Goal: Complete application form: Complete application form

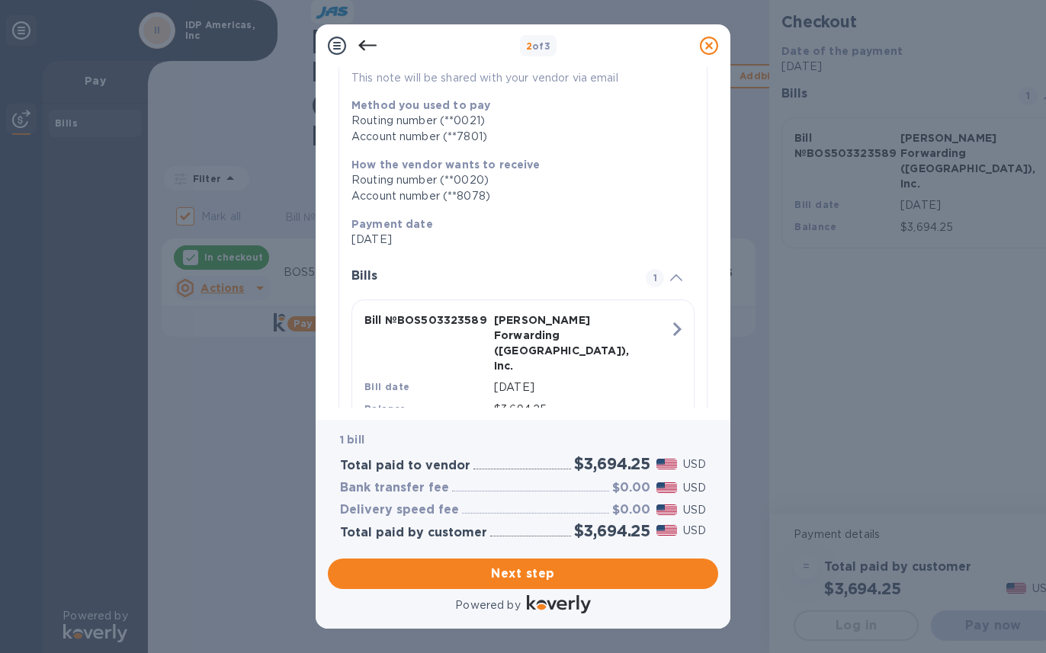
scroll to position [210, 0]
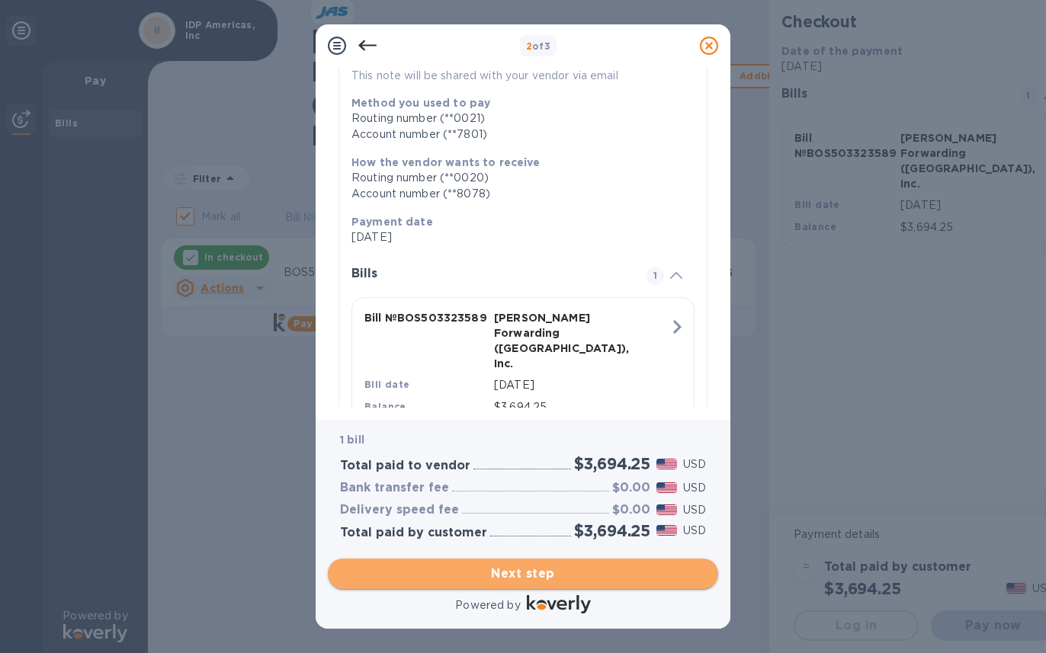
click at [523, 579] on span "Next step" at bounding box center [523, 574] width 366 height 18
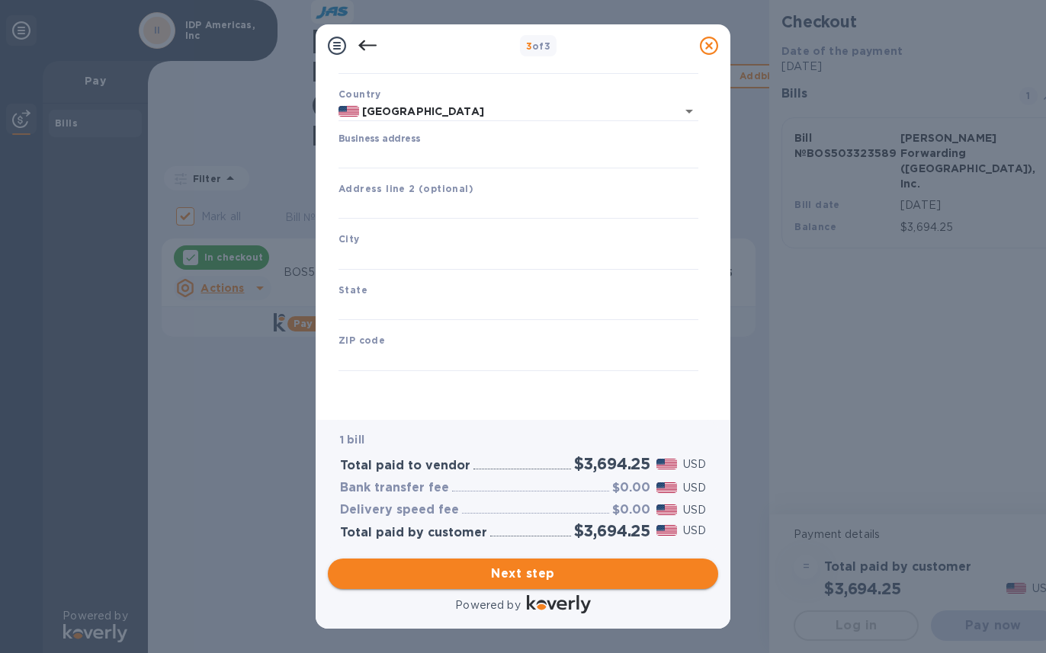
scroll to position [92, 0]
click at [422, 158] on input "Business address" at bounding box center [519, 157] width 360 height 23
type input "[STREET_ADDRESS]"
click at [448, 255] on input "text" at bounding box center [519, 258] width 360 height 23
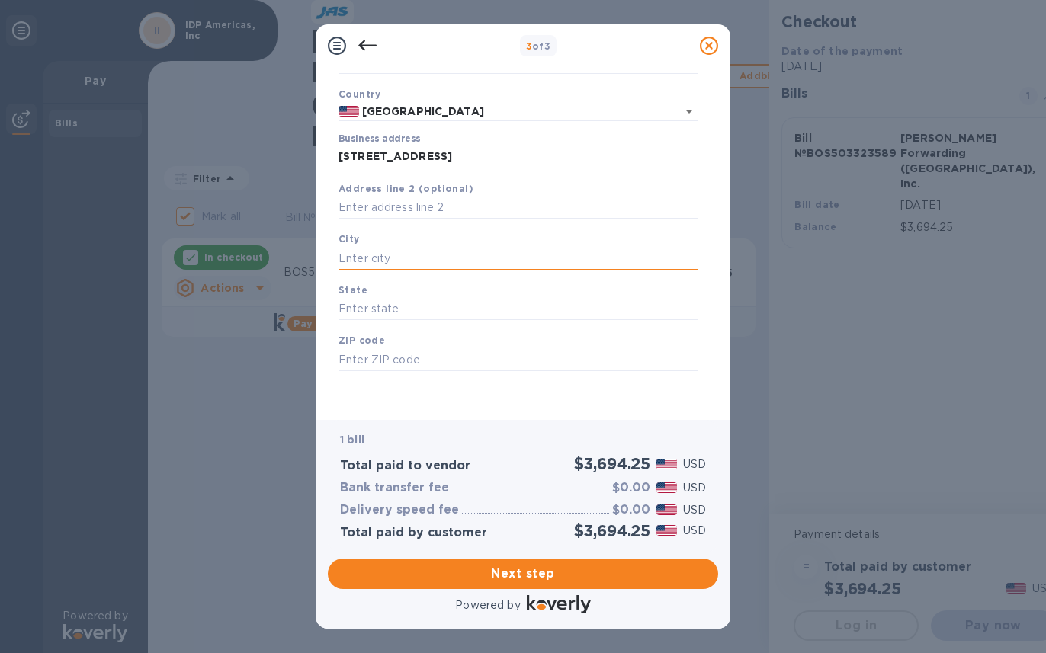
click at [448, 259] on input "text" at bounding box center [519, 258] width 360 height 23
type input "[GEOGRAPHIC_DATA]"
type input "RI"
paste input "02818"
type input "02818"
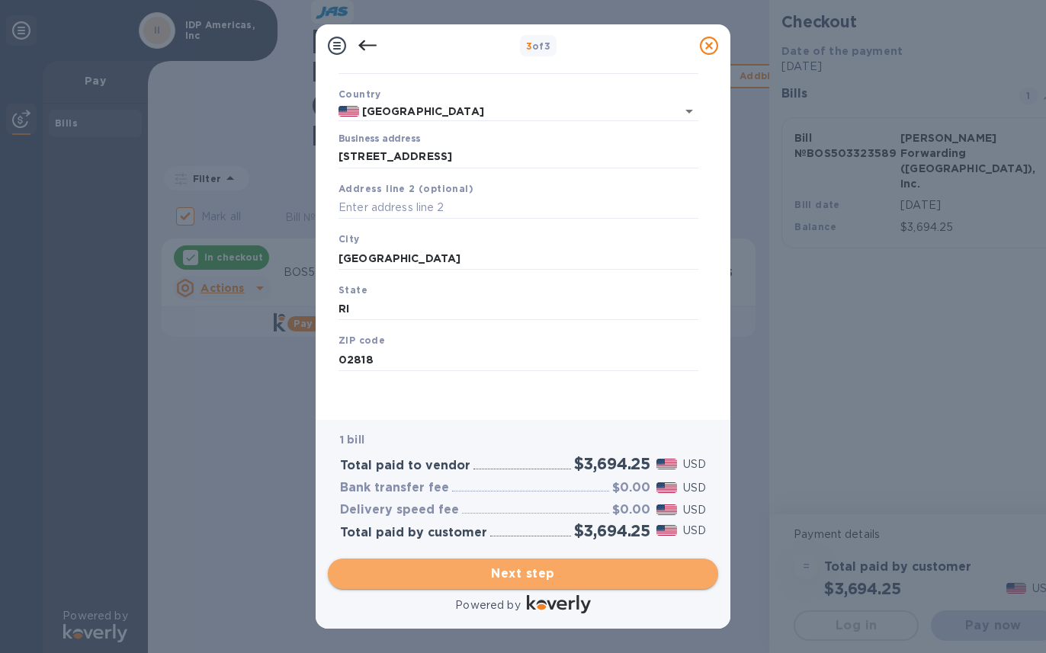
click at [519, 571] on span "Next step" at bounding box center [523, 574] width 366 height 18
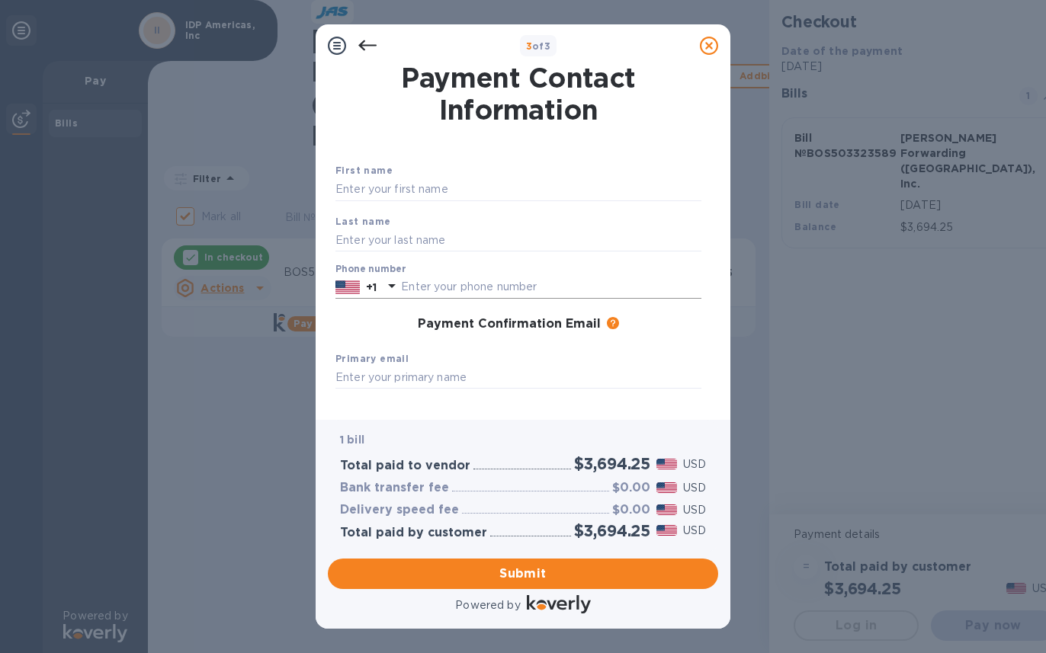
scroll to position [0, 0]
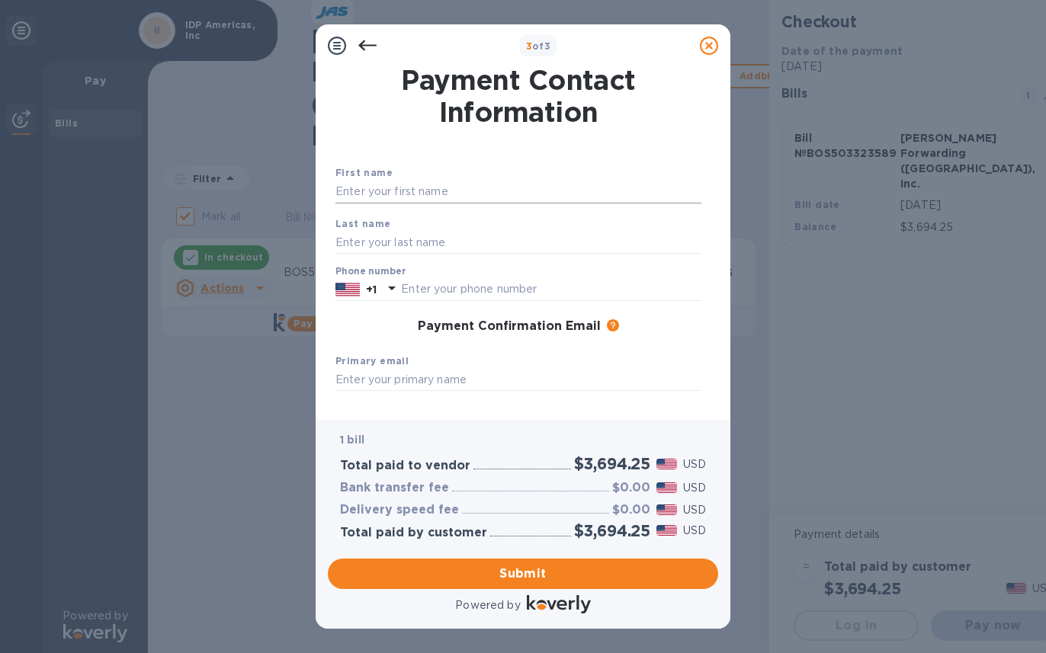
click at [445, 200] on input "text" at bounding box center [518, 192] width 366 height 23
type input "[PERSON_NAME]"
type input "Sonyi"
type input "5083539677"
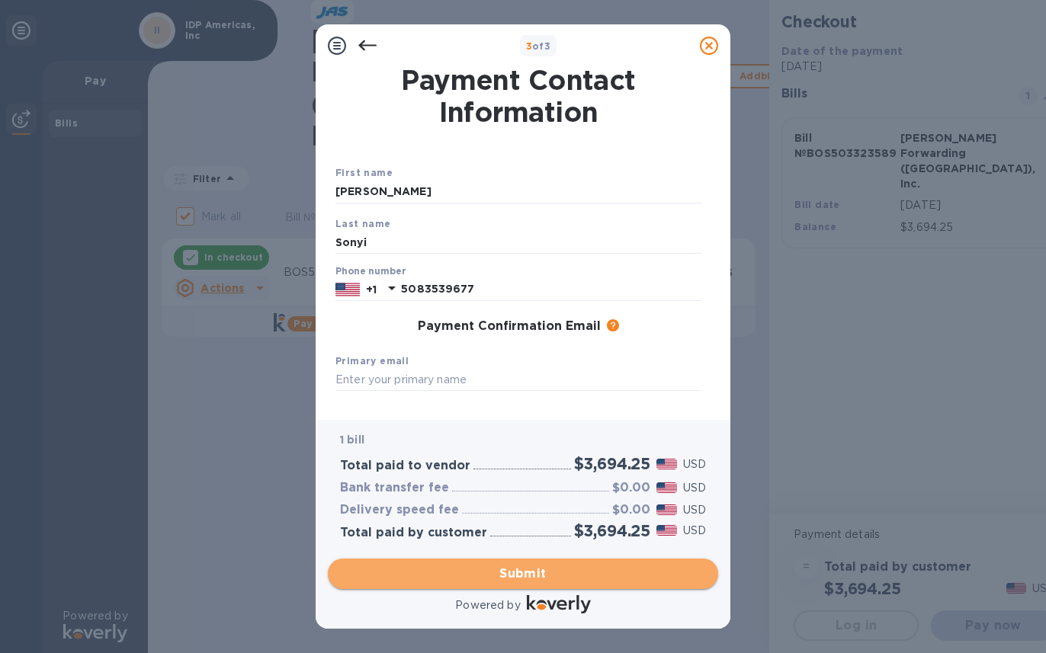
click at [558, 573] on span "Submit" at bounding box center [523, 574] width 366 height 18
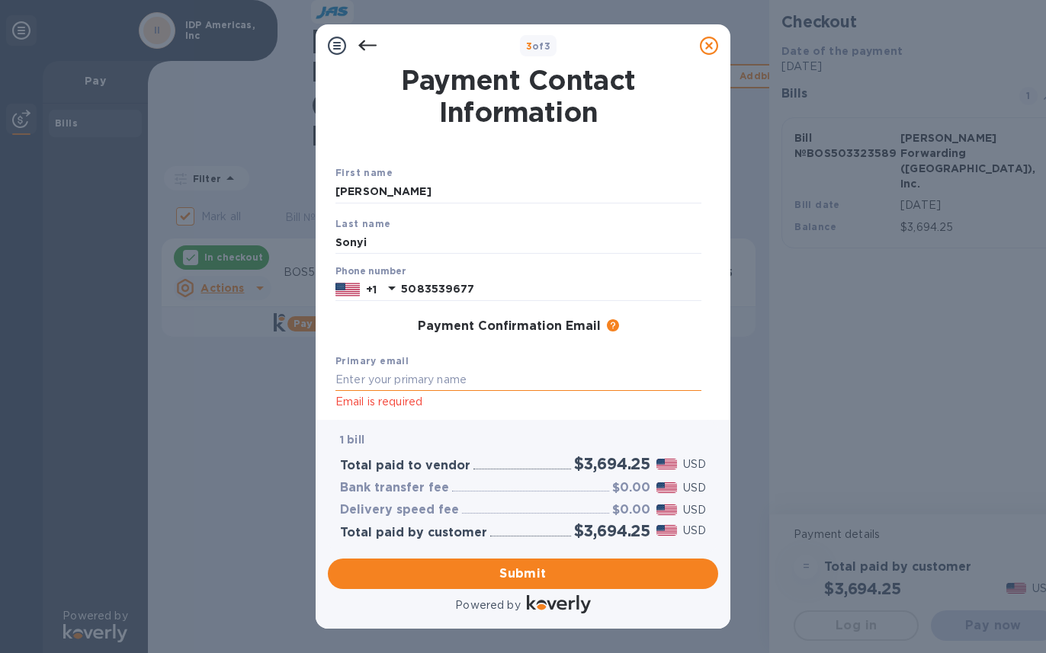
click at [515, 373] on input "text" at bounding box center [518, 380] width 366 height 23
click at [509, 382] on input "text" at bounding box center [518, 380] width 366 height 23
click at [446, 386] on input "text" at bounding box center [518, 380] width 366 height 23
type input "[PERSON_NAME][EMAIL_ADDRESS][DOMAIN_NAME]"
click button "Submit" at bounding box center [0, 0] width 0 height 0
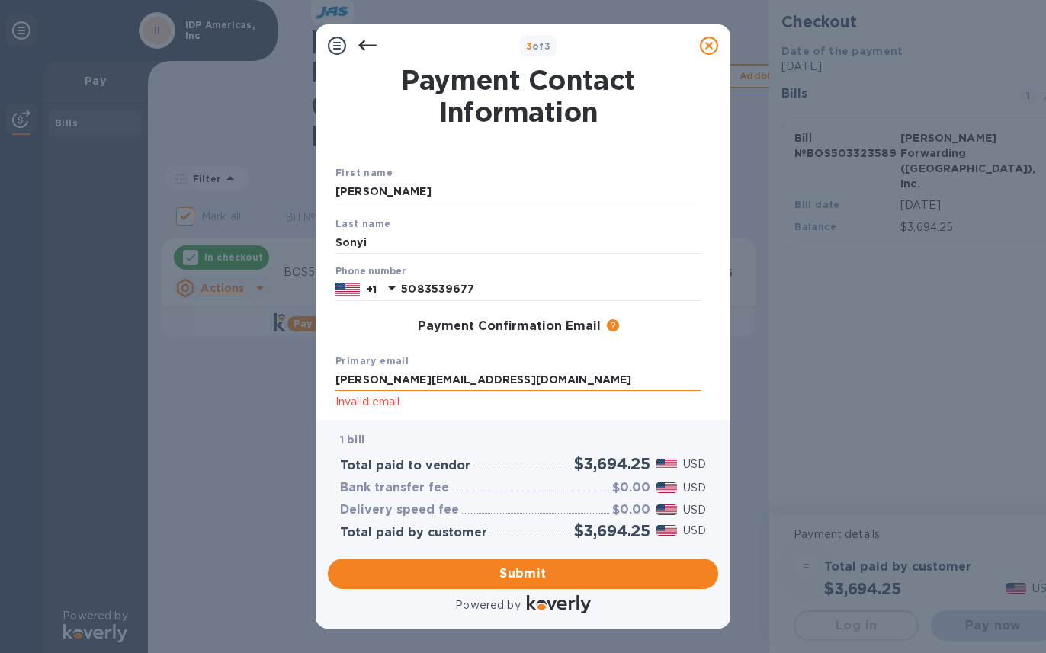
click at [465, 375] on input "[PERSON_NAME][EMAIL_ADDRESS][DOMAIN_NAME]" at bounding box center [518, 380] width 366 height 23
click at [537, 378] on input "[PERSON_NAME][EMAIL_ADDRESS][DOMAIN_NAME]" at bounding box center [518, 380] width 366 height 23
click at [528, 568] on span "Submit" at bounding box center [523, 574] width 366 height 18
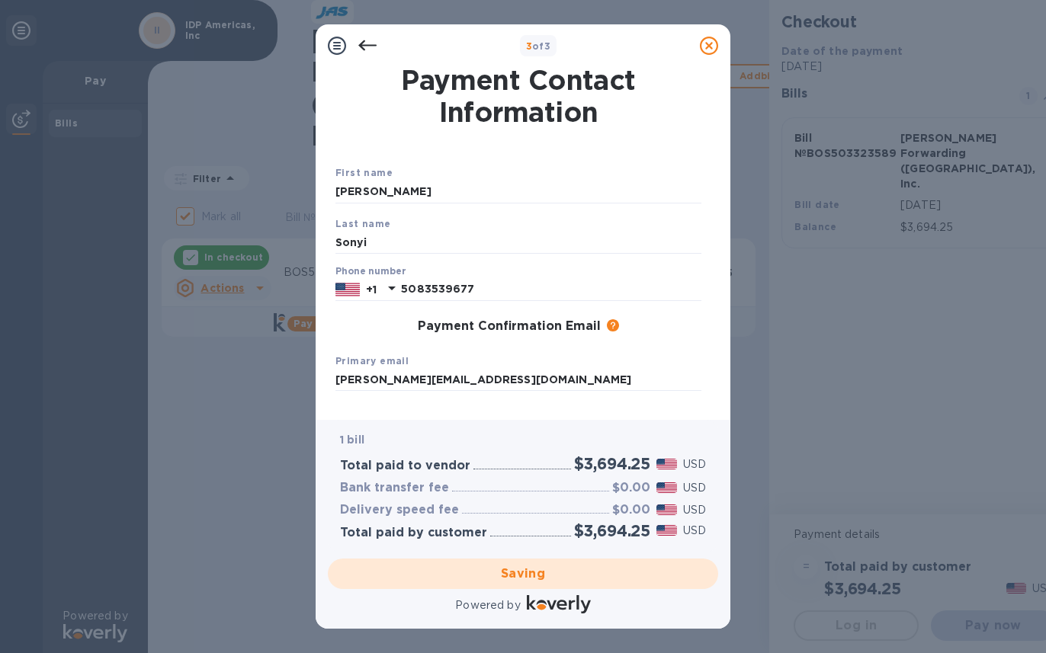
checkbox input "false"
